Goal: Task Accomplishment & Management: Manage account settings

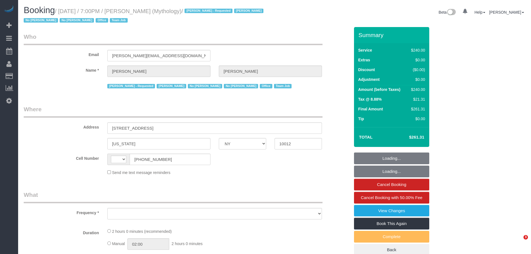
select select "NY"
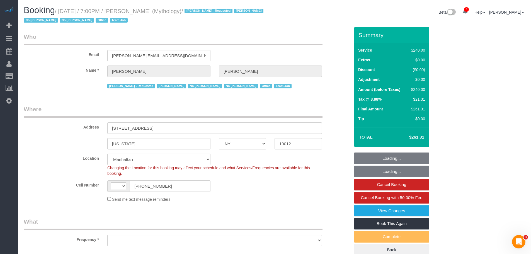
select select "string:[GEOGRAPHIC_DATA]"
select select "object:853"
select select "number:89"
select select "number:90"
select select "number:15"
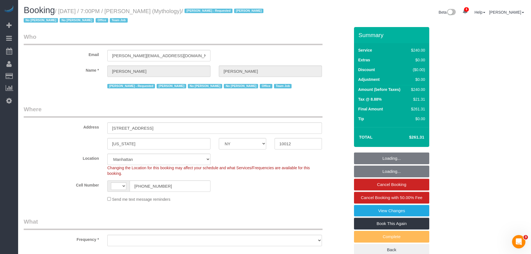
select select "number:7"
select select "2"
select select "120"
select select "object:1004"
select select "string:stripe-card_1F0CXe4VGloSiKo7V7BiKmvB"
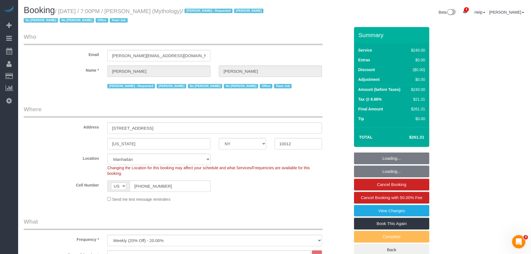
select select "spot1"
click at [90, 53] on div "Email [PERSON_NAME][EMAIL_ADDRESS][DOMAIN_NAME]" at bounding box center [187, 47] width 334 height 29
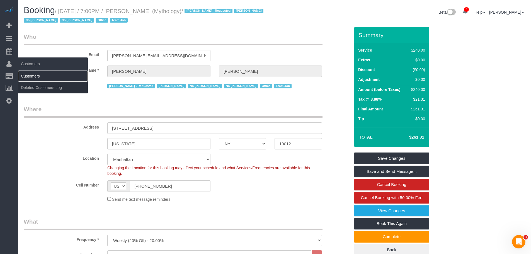
click at [36, 76] on link "Customers" at bounding box center [53, 76] width 70 height 11
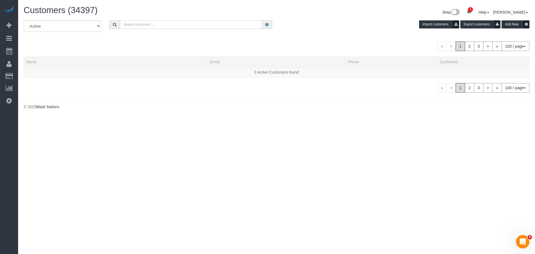
click at [175, 23] on input "text" at bounding box center [191, 24] width 142 height 9
paste input "[PERSON_NAME][EMAIL_ADDRESS][DOMAIN_NAME]"
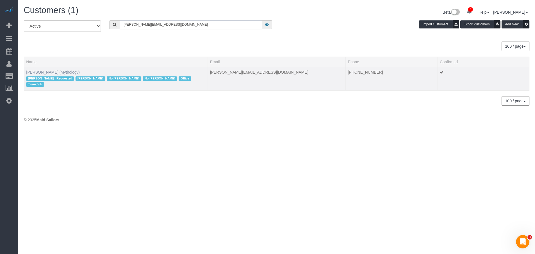
type input "[PERSON_NAME][EMAIL_ADDRESS][DOMAIN_NAME]"
click at [63, 71] on link "[PERSON_NAME] (Mythology)" at bounding box center [53, 72] width 54 height 4
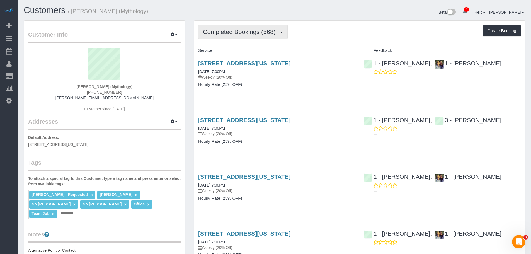
drag, startPoint x: 239, startPoint y: 32, endPoint x: 239, endPoint y: 36, distance: 3.9
click at [239, 32] on span "Completed Bookings (568)" at bounding box center [240, 31] width 75 height 7
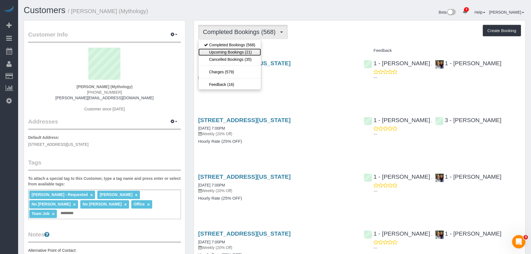
click at [231, 51] on link "Upcoming Bookings (21)" at bounding box center [229, 51] width 62 height 7
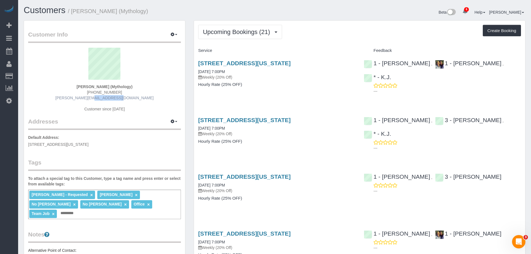
drag, startPoint x: 132, startPoint y: 98, endPoint x: 100, endPoint y: 98, distance: 32.3
click at [100, 98] on div "[PERSON_NAME] (Mythology) [PHONE_NUMBER] [PERSON_NAME][EMAIL_ADDRESS][DOMAIN_NA…" at bounding box center [104, 83] width 153 height 70
copy link "[DOMAIN_NAME]"
